Goal: Navigation & Orientation: Find specific page/section

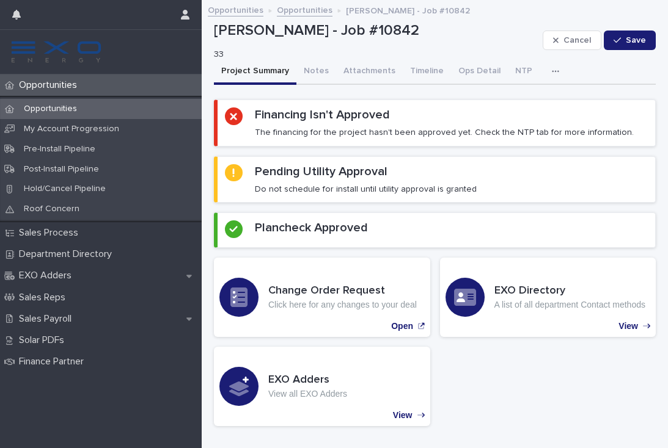
click at [314, 70] on button "Notes" at bounding box center [316, 72] width 40 height 26
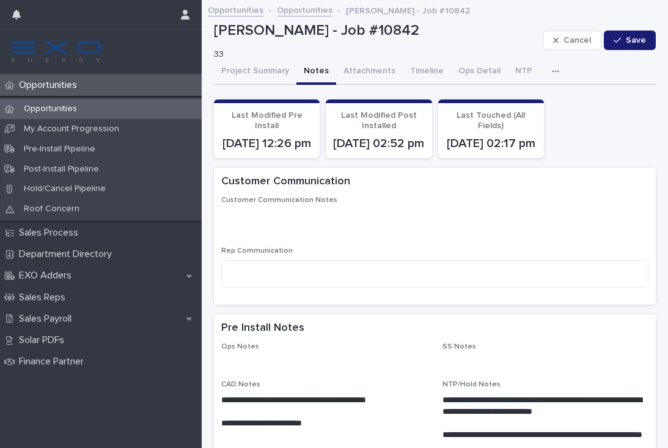
click at [62, 87] on p "Opportunities" at bounding box center [50, 85] width 73 height 12
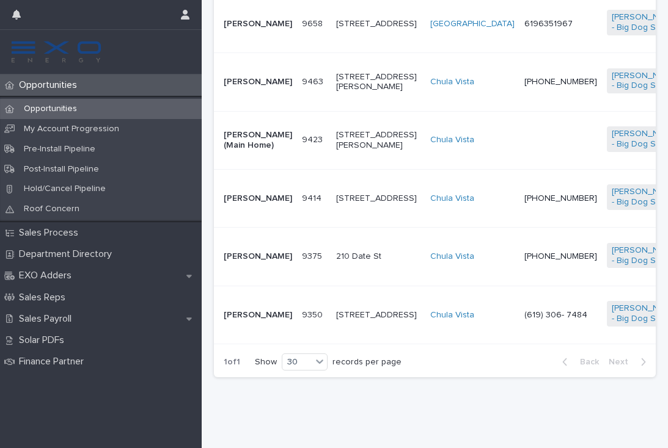
scroll to position [1378, 0]
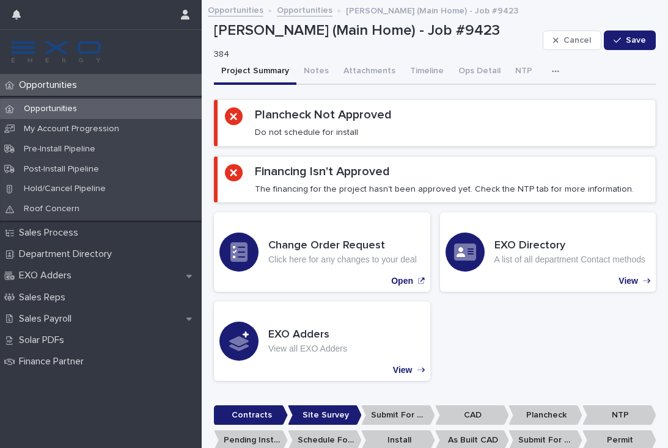
click at [47, 89] on p "Opportunities" at bounding box center [50, 85] width 73 height 12
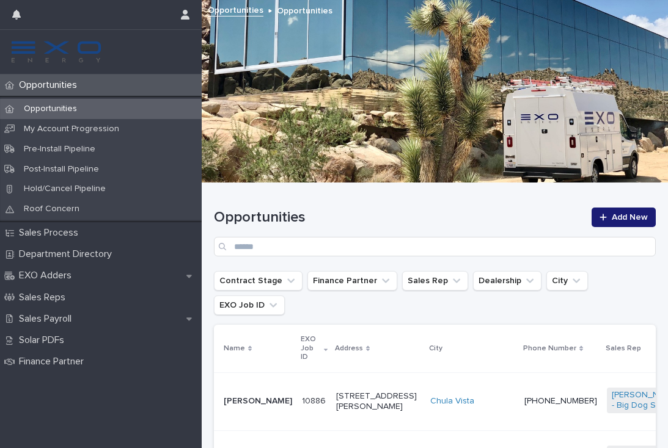
click at [41, 82] on p "Opportunities" at bounding box center [50, 85] width 73 height 12
